Goal: Transaction & Acquisition: Purchase product/service

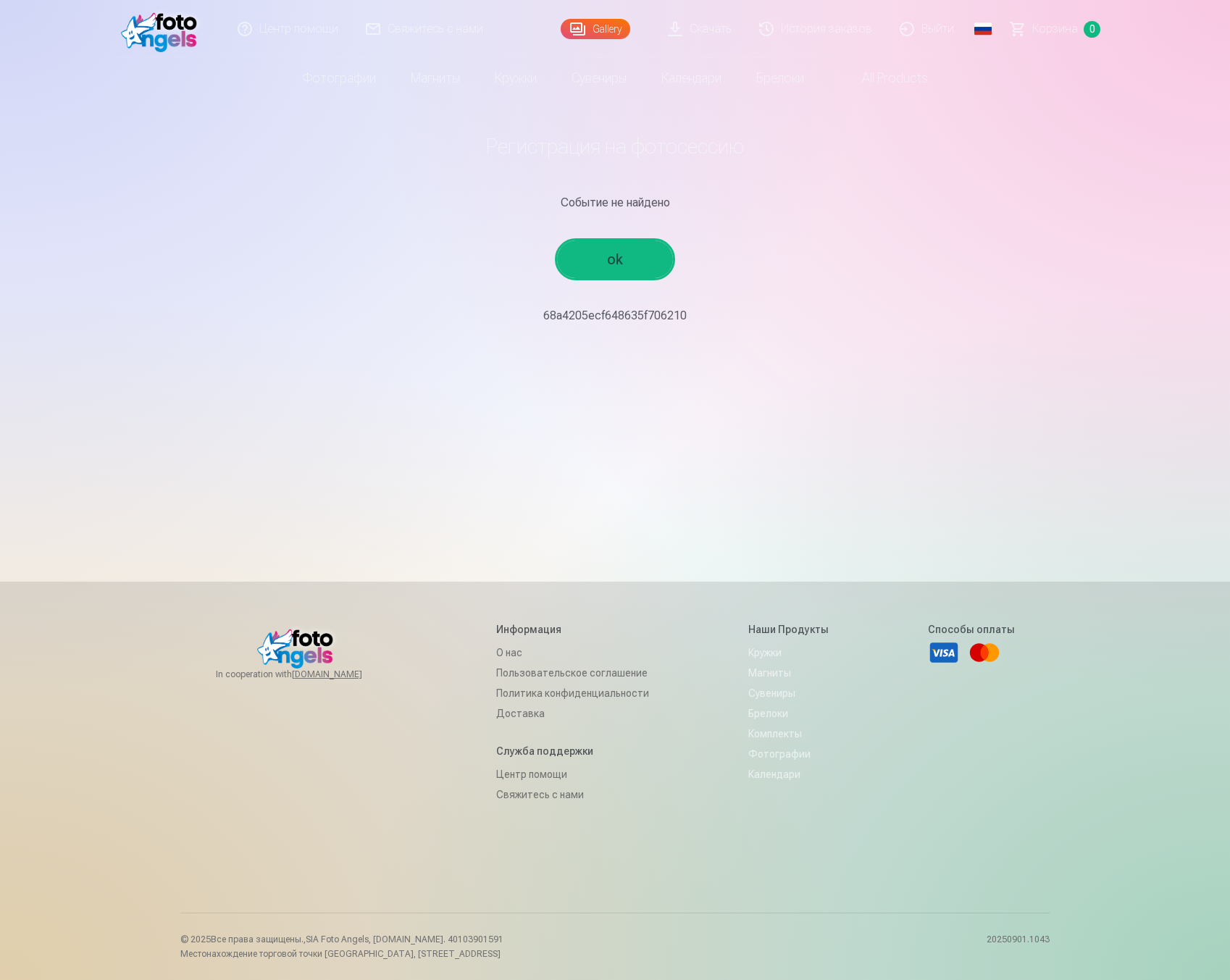
click at [626, 313] on p "68a4205ecf648635f706210" at bounding box center [615, 315] width 846 height 17
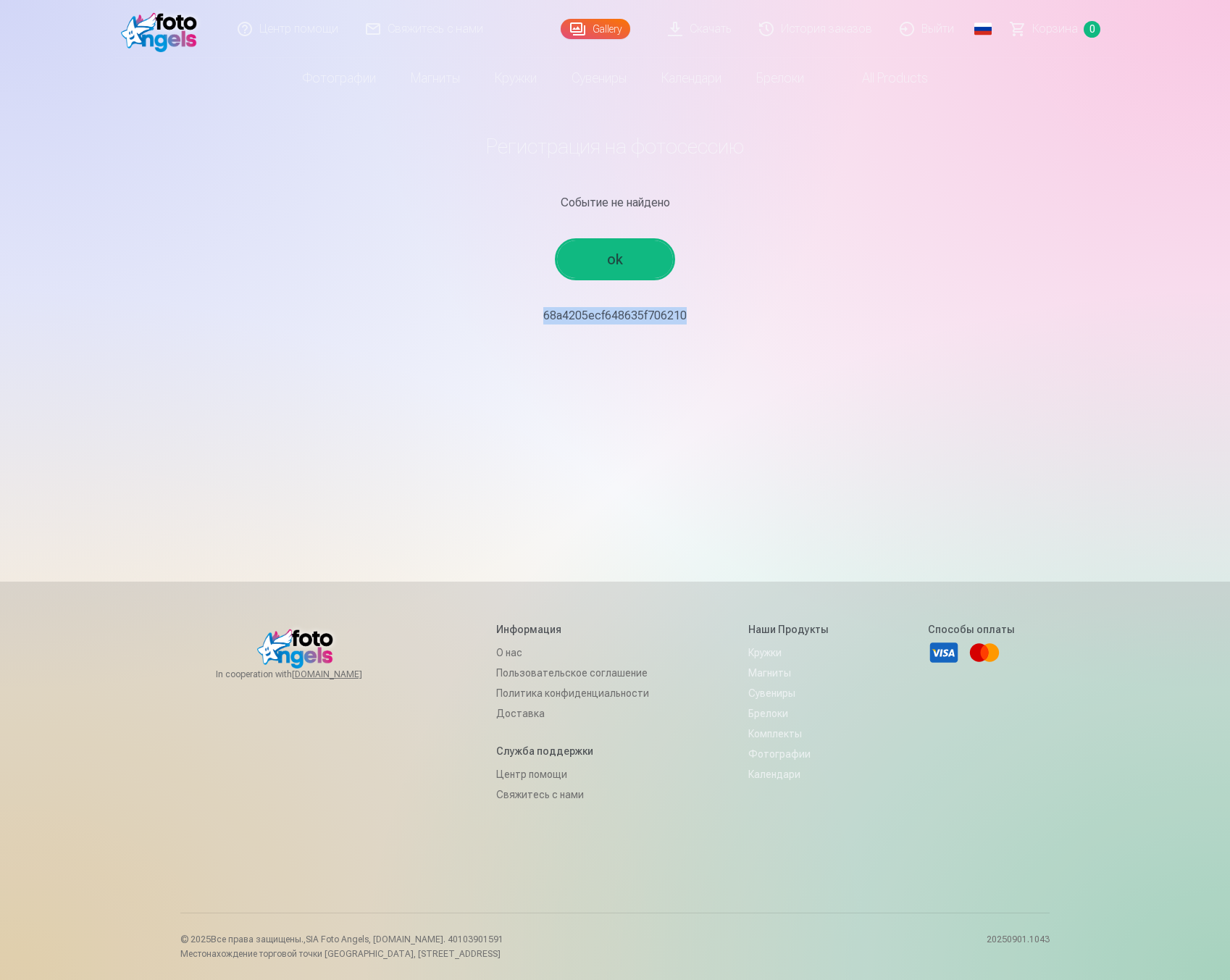
click at [625, 268] on link "ok" at bounding box center [615, 259] width 116 height 37
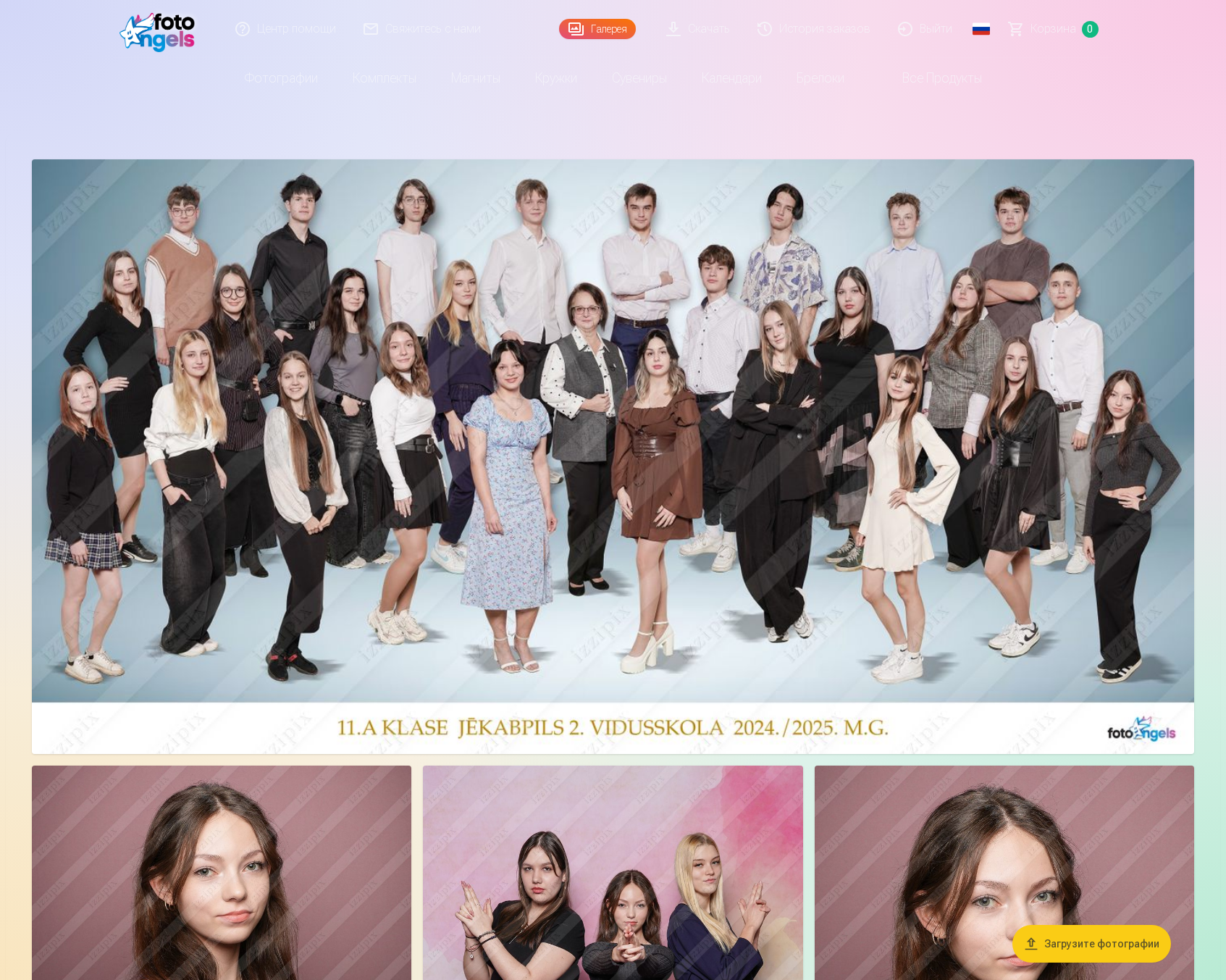
click at [180, 33] on img at bounding box center [161, 28] width 84 height 46
click at [397, 38] on link "Свяжитесь с нами" at bounding box center [423, 29] width 145 height 58
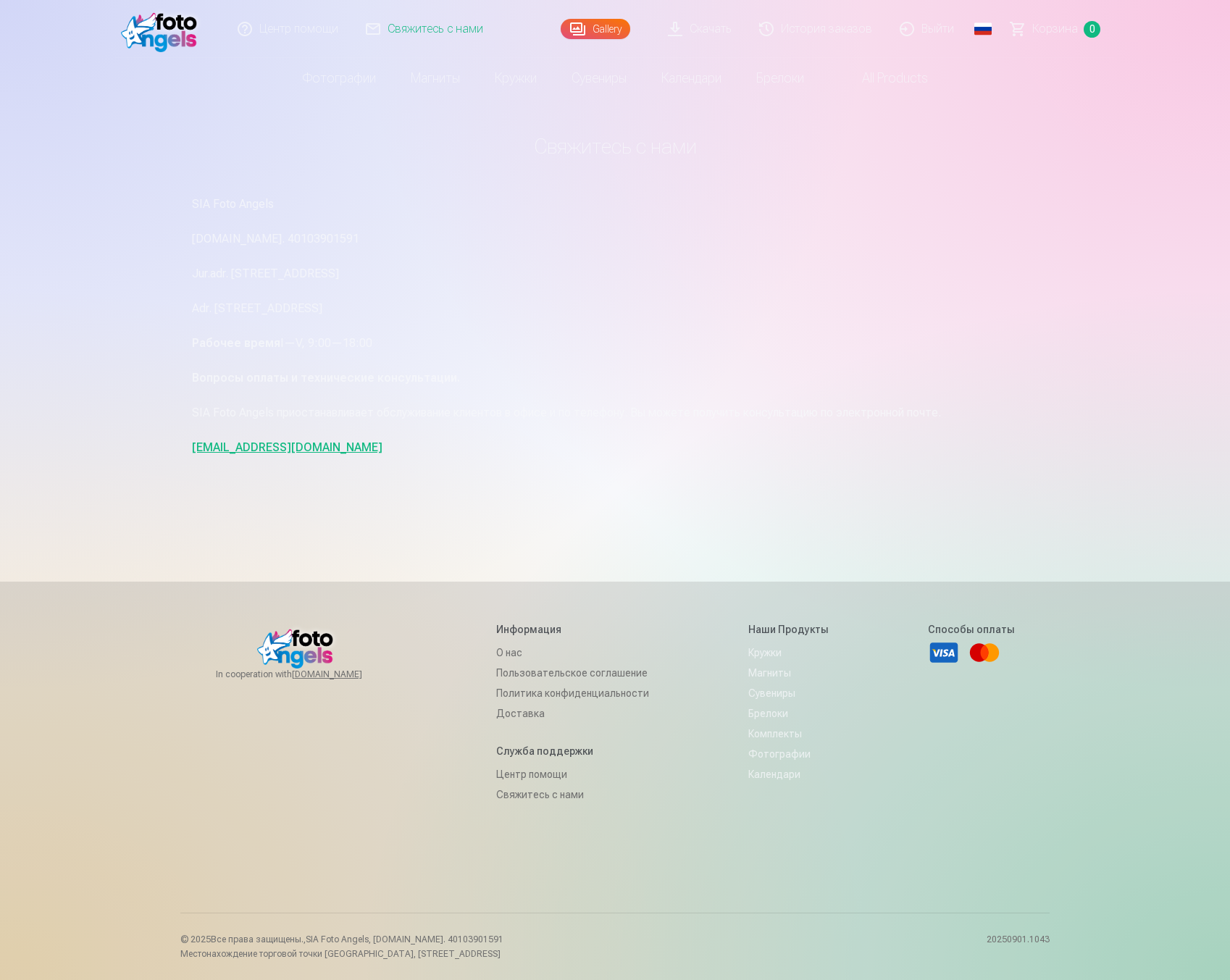
click at [291, 30] on link "Центр помощи" at bounding box center [288, 29] width 128 height 58
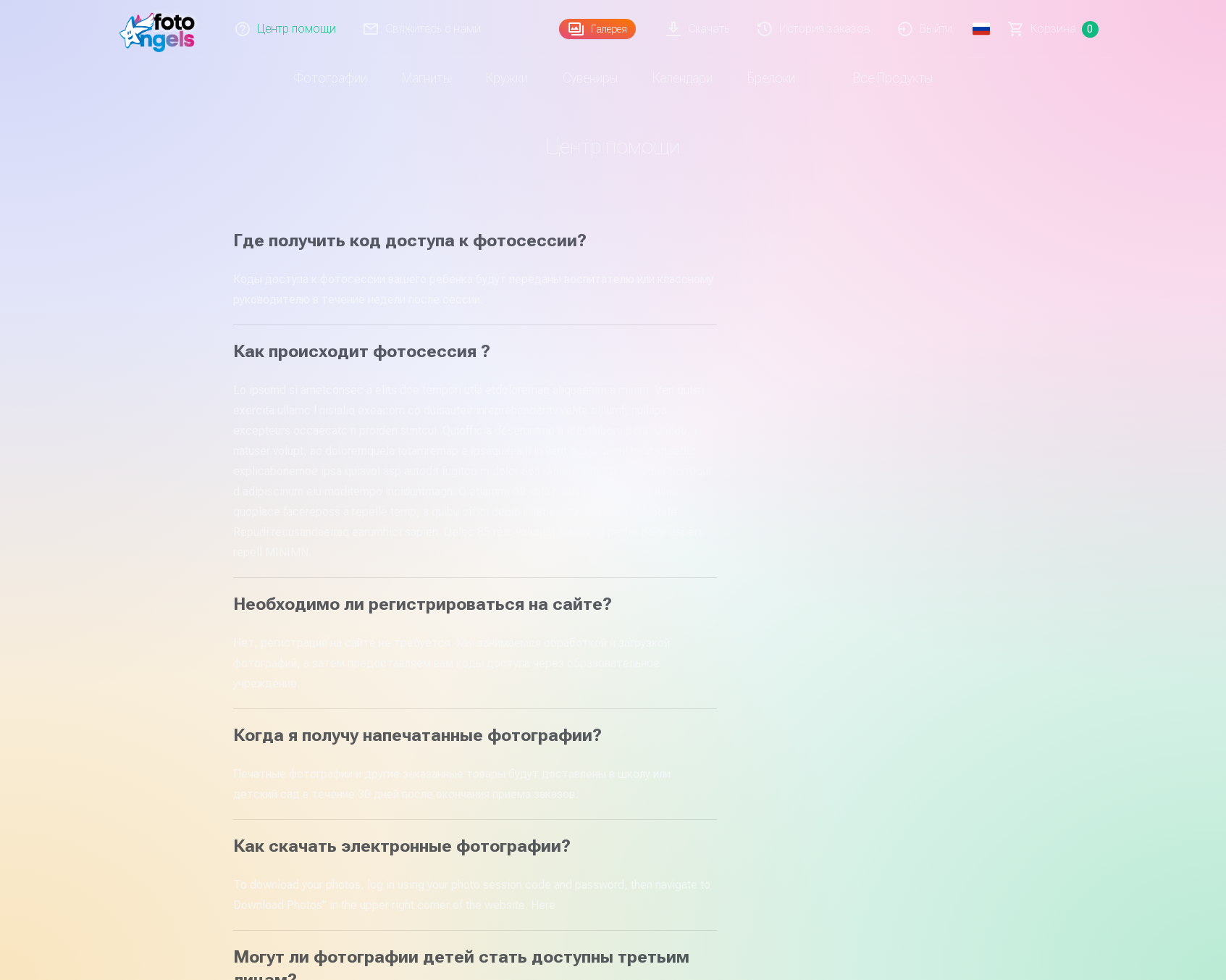
click at [599, 27] on link "Галерея" at bounding box center [597, 29] width 76 height 20
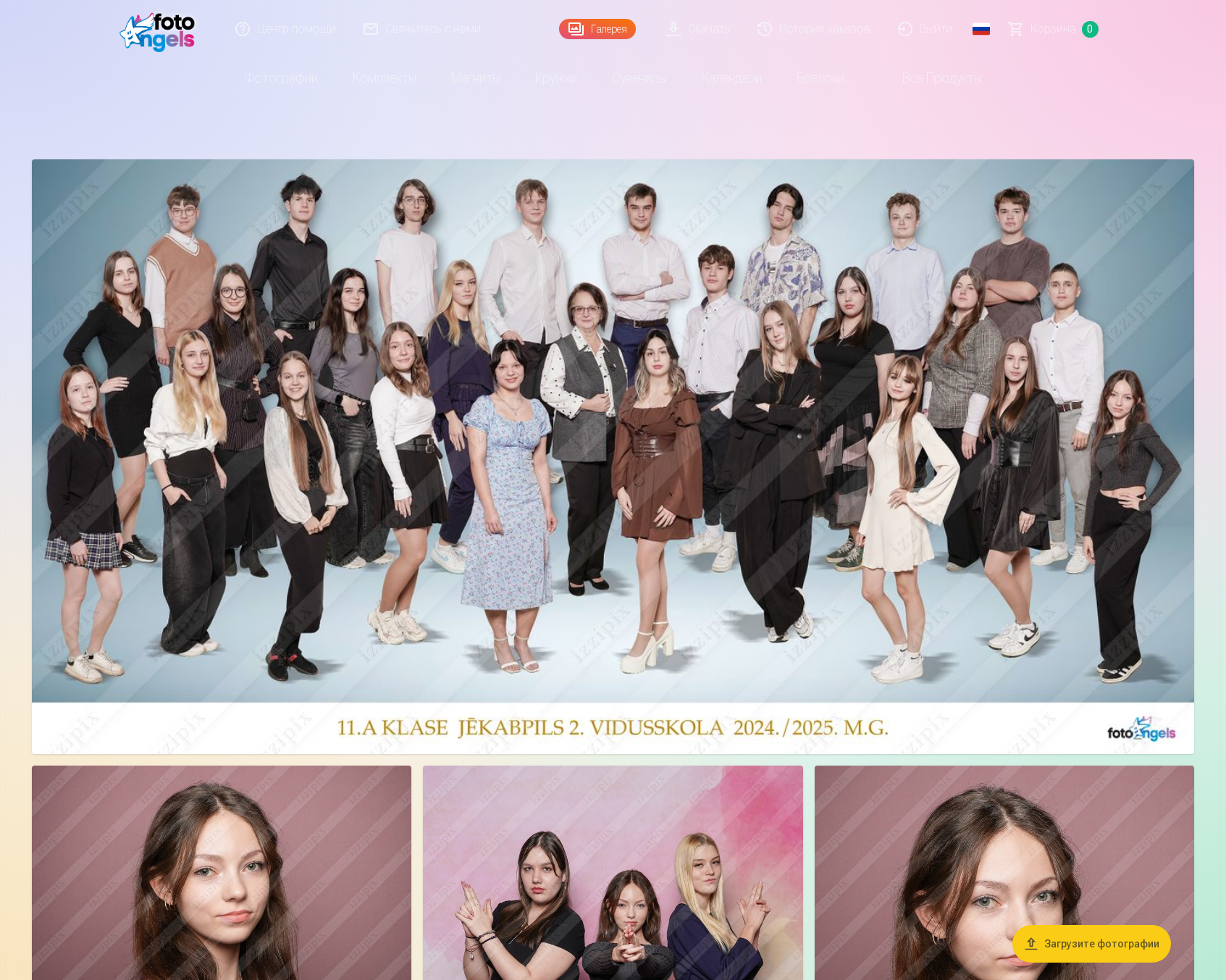
click at [697, 305] on img at bounding box center [613, 456] width 1162 height 595
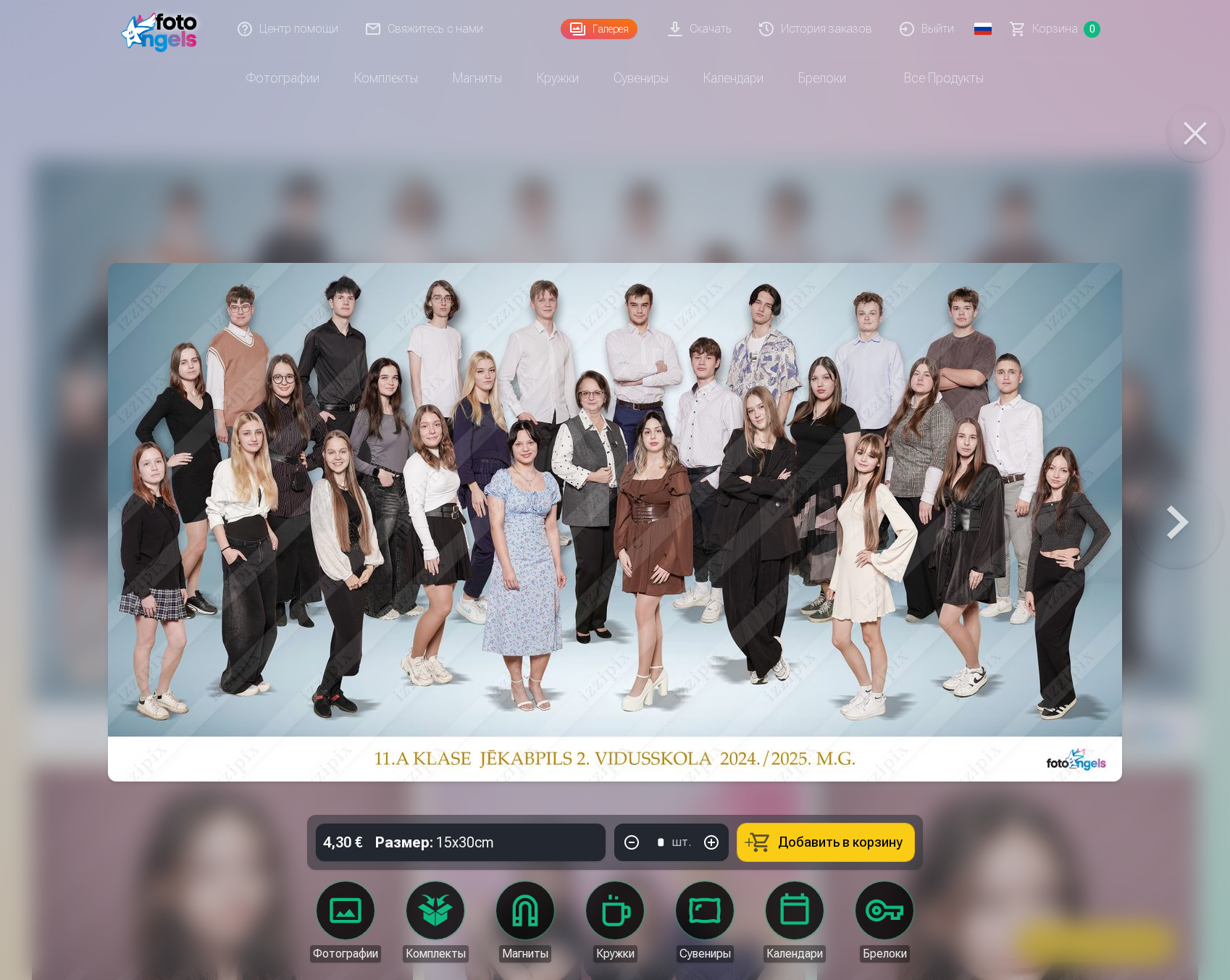
click at [520, 844] on div "4,30 € Размер : 15x30cm * шт. Добавить в корзину" at bounding box center [615, 843] width 615 height 55
click at [1174, 504] on button at bounding box center [1178, 522] width 93 height 557
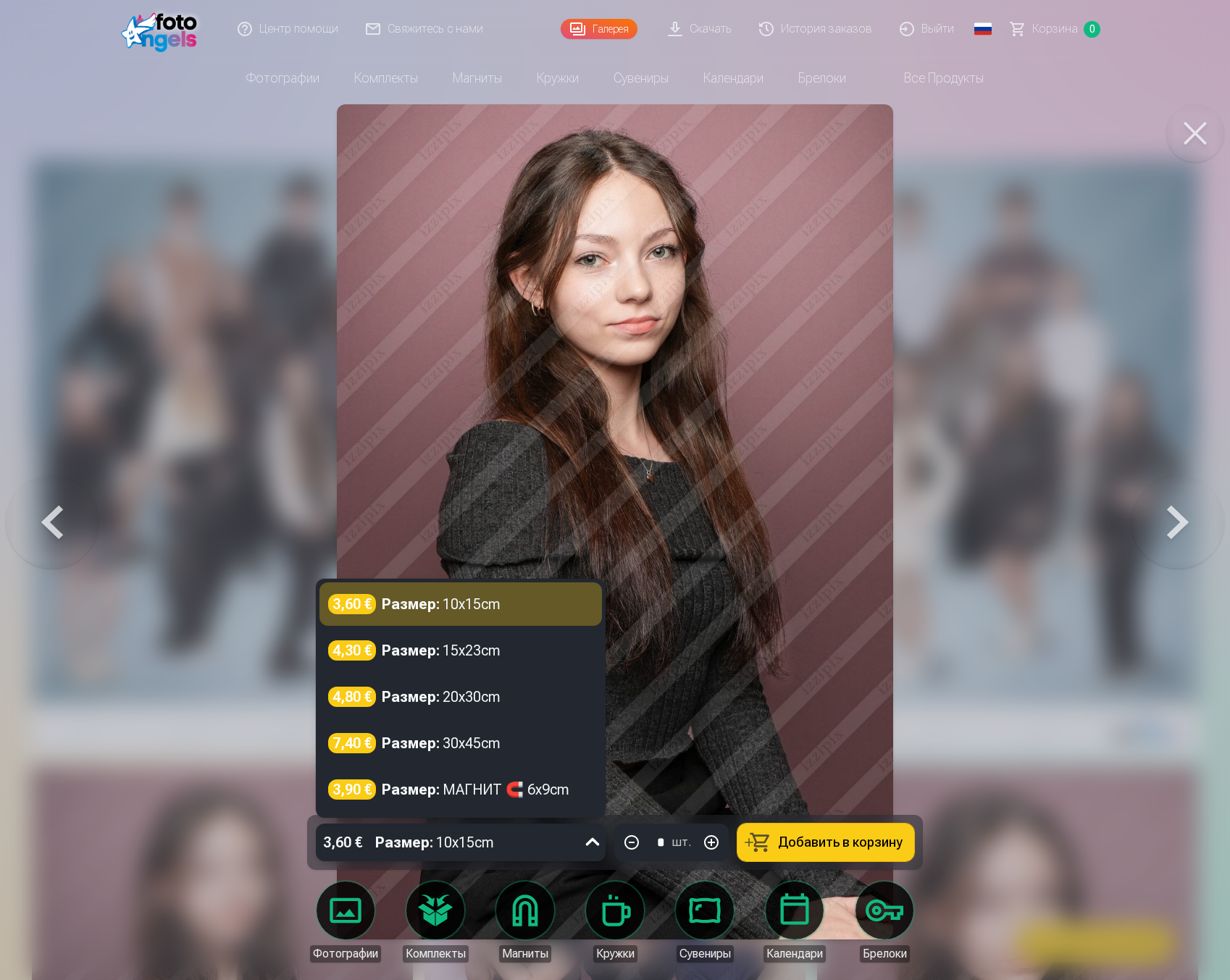
click at [484, 840] on div "Размер : 10x15cm" at bounding box center [435, 842] width 119 height 37
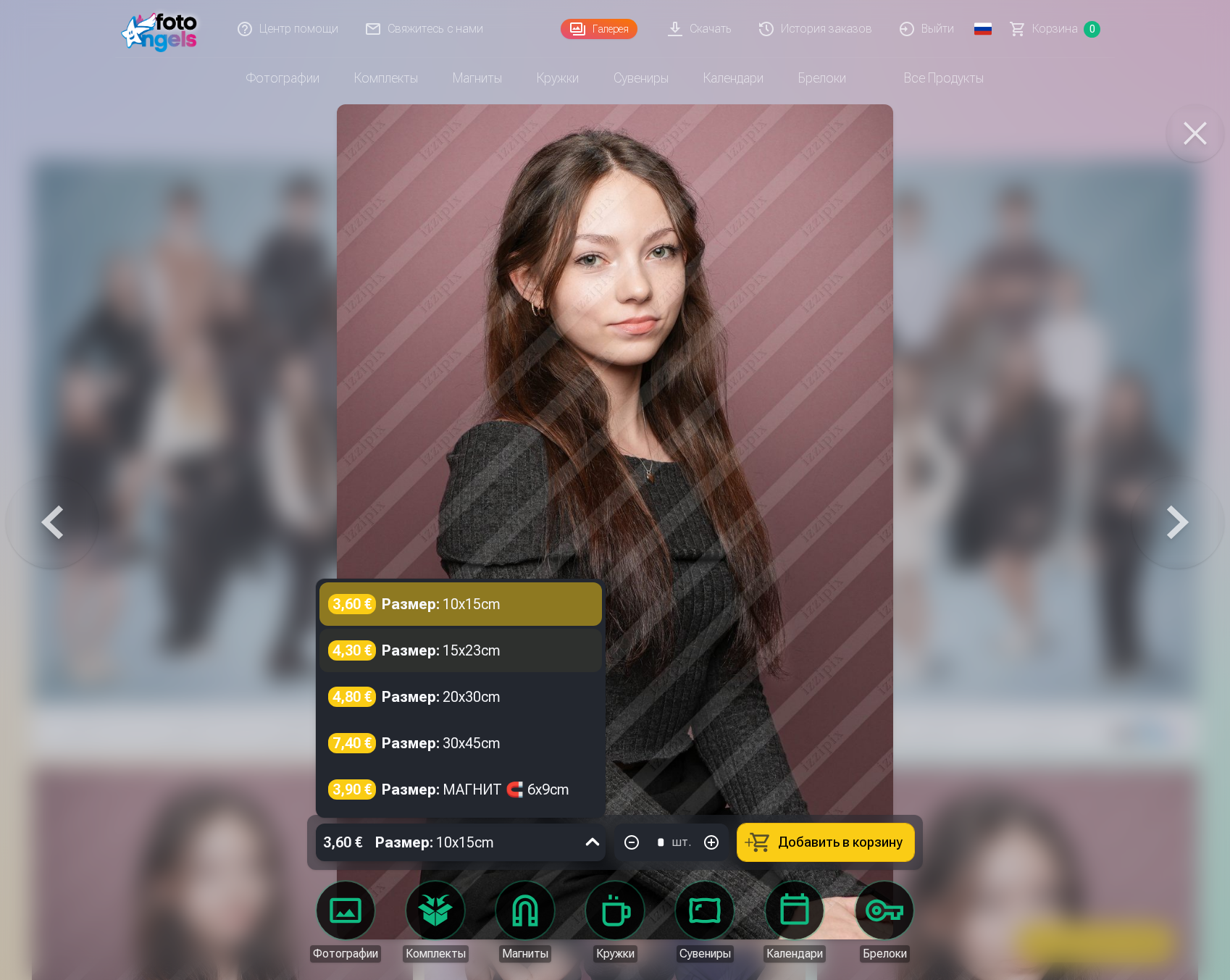
click at [475, 641] on div "Размер : 15x23cm" at bounding box center [441, 651] width 119 height 20
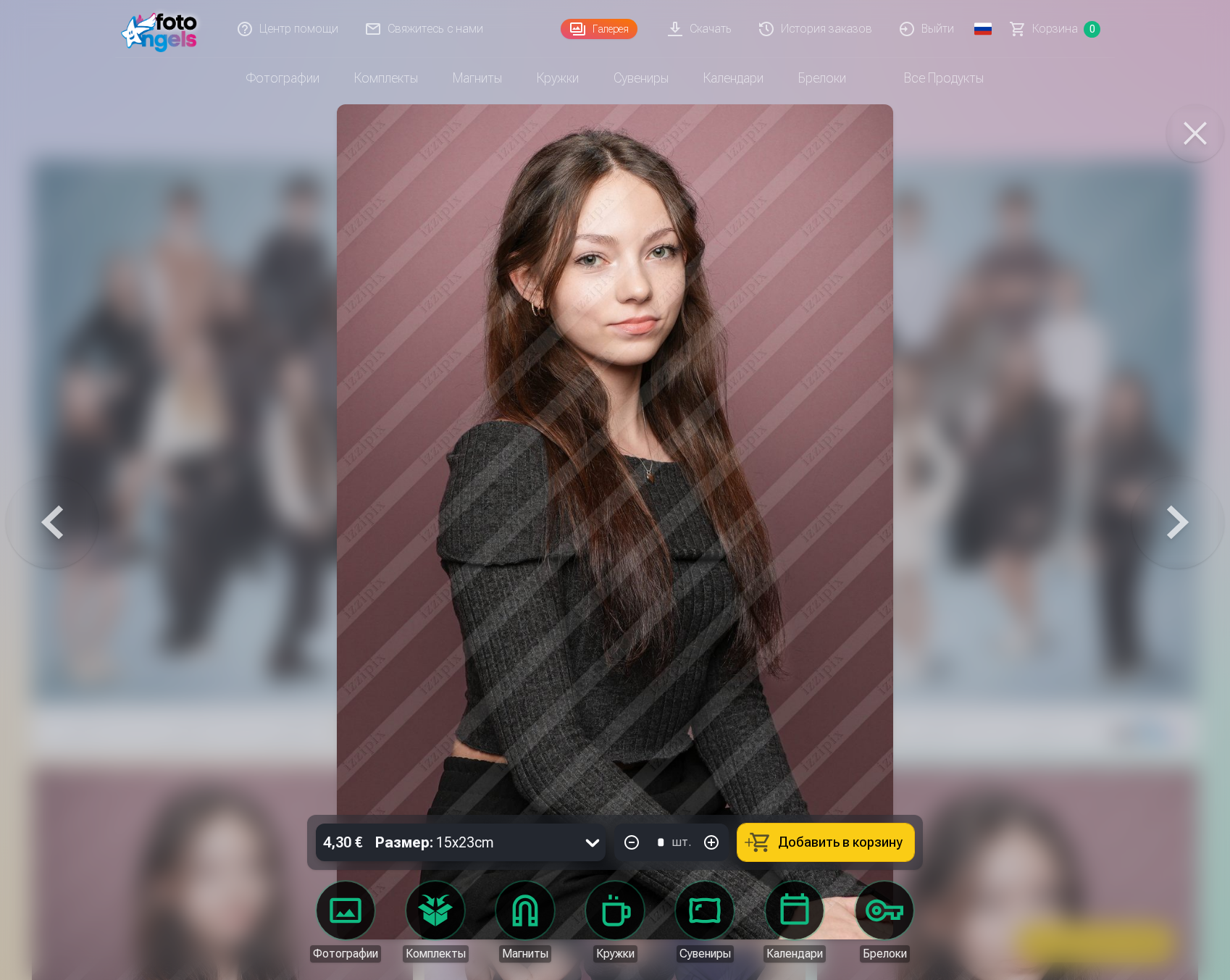
click at [1204, 137] on button at bounding box center [1195, 134] width 58 height 58
